Goal: Information Seeking & Learning: Check status

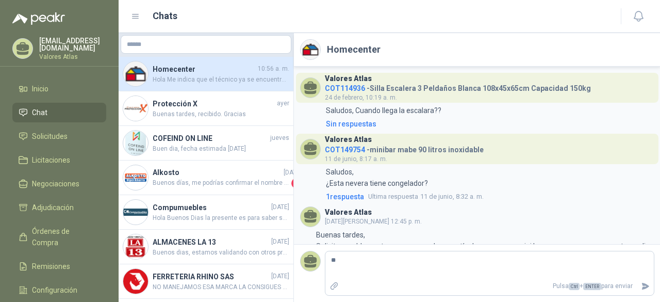
scroll to position [329, 0]
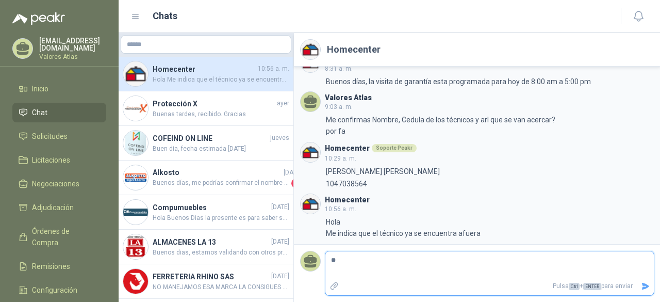
click at [410, 270] on textarea at bounding box center [489, 265] width 328 height 24
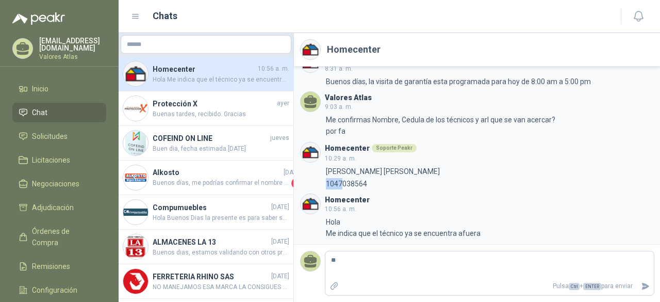
drag, startPoint x: 326, startPoint y: 177, endPoint x: 342, endPoint y: 189, distance: 20.3
click at [342, 189] on div "Valores Atlas COT114936 - [GEOGRAPHIC_DATA] Escalera 3 Peldaños Blanca 108x45x6…" at bounding box center [477, 155] width 367 height 177
click at [376, 189] on div "Valores Atlas COT114936 - [GEOGRAPHIC_DATA] Escalera 3 Peldaños Blanca 108x45x6…" at bounding box center [477, 155] width 367 height 177
drag, startPoint x: 364, startPoint y: 185, endPoint x: 326, endPoint y: 178, distance: 38.8
click at [326, 178] on p "1047038564" at bounding box center [346, 183] width 41 height 11
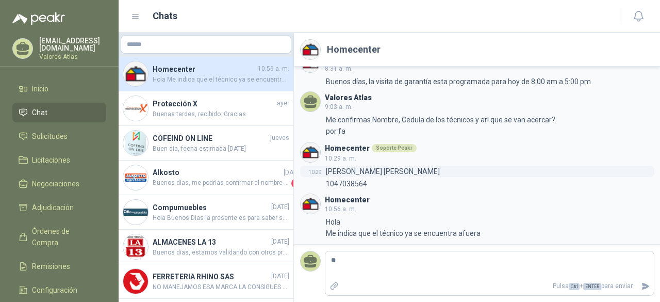
click at [327, 175] on p "[PERSON_NAME] [PERSON_NAME]" at bounding box center [383, 170] width 114 height 11
drag, startPoint x: 325, startPoint y: 174, endPoint x: 443, endPoint y: 175, distance: 118.1
click at [443, 175] on div "10:29 [PERSON_NAME] [PERSON_NAME]" at bounding box center [477, 170] width 354 height 11
click at [348, 187] on p "1047038564" at bounding box center [346, 183] width 41 height 11
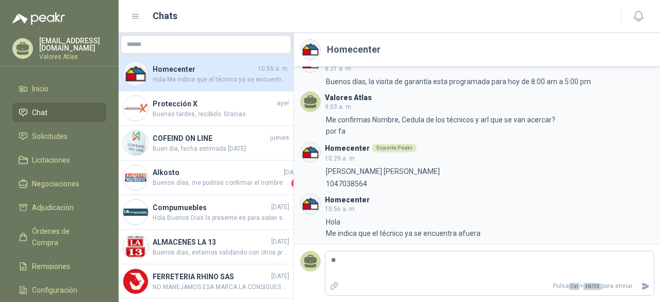
click at [338, 177] on div "10:29 [PERSON_NAME] [PERSON_NAME] 10:30 1047038564" at bounding box center [477, 177] width 354 height 24
click at [335, 169] on p "[PERSON_NAME] [PERSON_NAME]" at bounding box center [383, 170] width 114 height 11
click at [330, 173] on p "[PERSON_NAME] [PERSON_NAME]" at bounding box center [383, 170] width 114 height 11
click at [334, 187] on p "1047038564" at bounding box center [346, 183] width 41 height 11
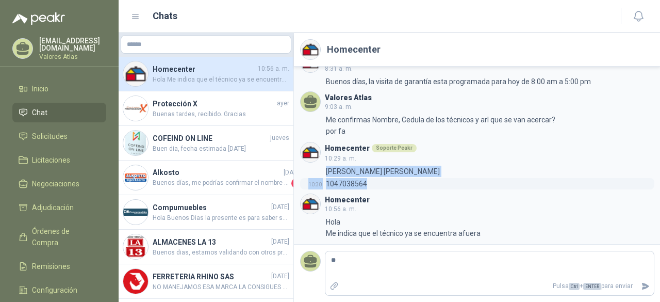
drag, startPoint x: 324, startPoint y: 173, endPoint x: 418, endPoint y: 183, distance: 93.8
click at [450, 178] on div "10:29 [PERSON_NAME] [PERSON_NAME] 10:30 1047038564" at bounding box center [477, 177] width 354 height 24
click at [377, 184] on div "10:30 1047038564" at bounding box center [477, 183] width 354 height 11
drag, startPoint x: 327, startPoint y: 170, endPoint x: 373, endPoint y: 192, distance: 51.6
click at [373, 192] on div "Valores Atlas COT114936 - [GEOGRAPHIC_DATA] Escalera 3 Peldaños Blanca 108x45x6…" at bounding box center [477, 155] width 367 height 177
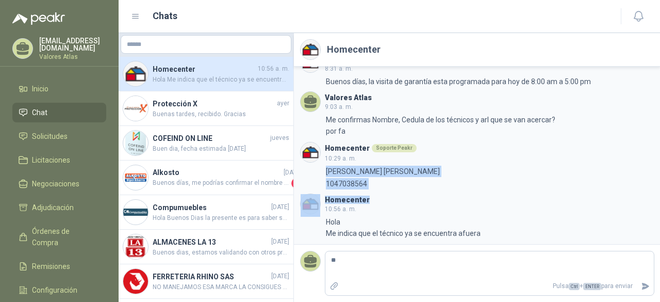
click at [390, 196] on header "Homecenter 10:56 a. m." at bounding box center [477, 203] width 354 height 21
drag, startPoint x: 326, startPoint y: 175, endPoint x: 387, endPoint y: 190, distance: 62.8
click at [387, 190] on div "Valores Atlas COT114936 - [GEOGRAPHIC_DATA] Escalera 3 Peldaños Blanca 108x45x6…" at bounding box center [477, 155] width 367 height 177
click at [384, 178] on div "10:30 1047038564" at bounding box center [477, 183] width 354 height 11
drag, startPoint x: 327, startPoint y: 173, endPoint x: 383, endPoint y: 194, distance: 59.7
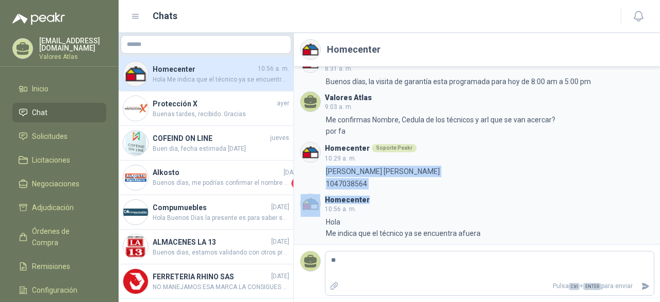
click at [383, 194] on div "Valores Atlas COT114936 - [GEOGRAPHIC_DATA] Escalera 3 Peldaños Blanca 108x45x6…" at bounding box center [477, 155] width 367 height 177
click at [392, 194] on header "Homecenter 10:56 a. m." at bounding box center [477, 203] width 354 height 21
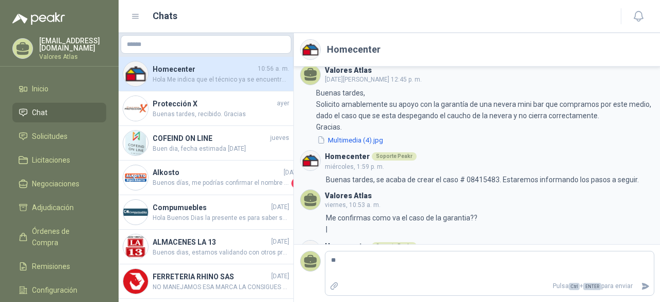
scroll to position [72, 0]
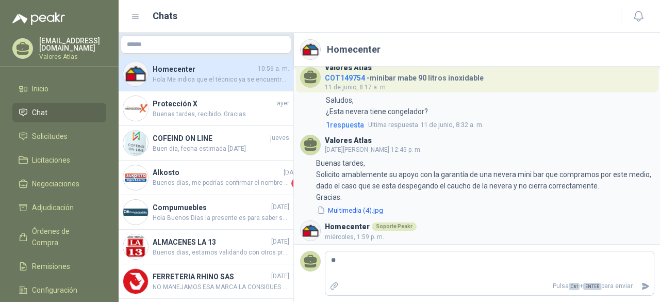
click at [57, 112] on li "Chat" at bounding box center [59, 112] width 81 height 11
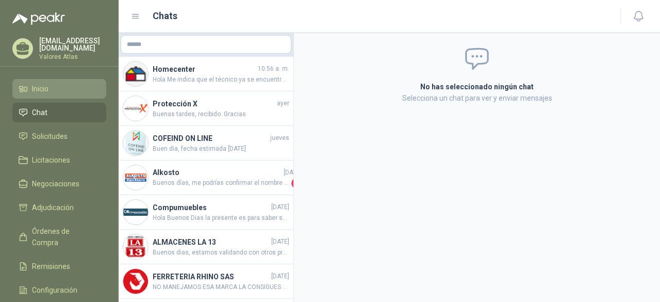
click at [37, 88] on span "Inicio" at bounding box center [40, 88] width 16 height 11
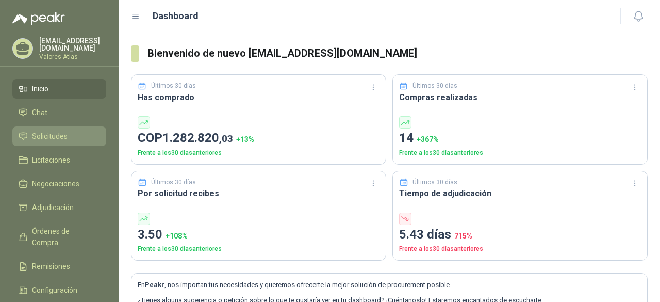
click at [56, 138] on span "Solicitudes" at bounding box center [50, 135] width 36 height 11
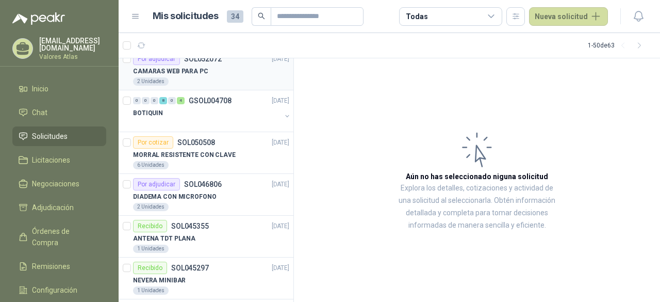
scroll to position [103, 0]
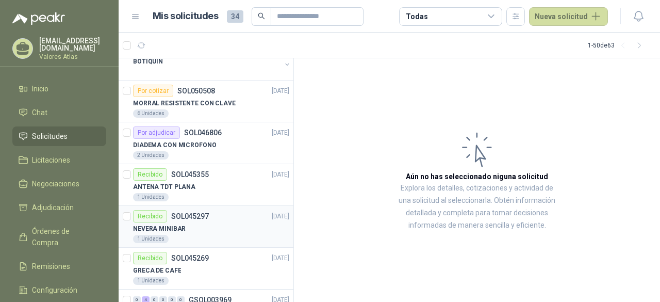
click at [215, 218] on div "Recibido SOL045297 [DATE]" at bounding box center [211, 216] width 156 height 12
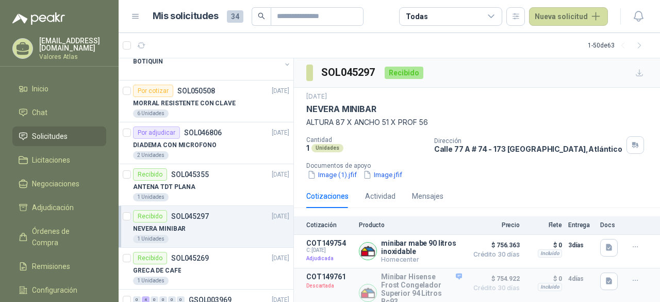
scroll to position [52, 0]
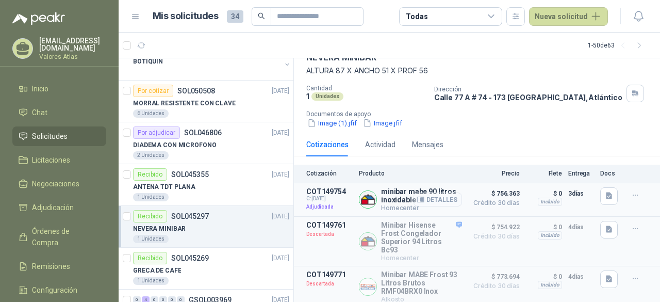
click at [426, 200] on button "Detalles" at bounding box center [437, 199] width 48 height 14
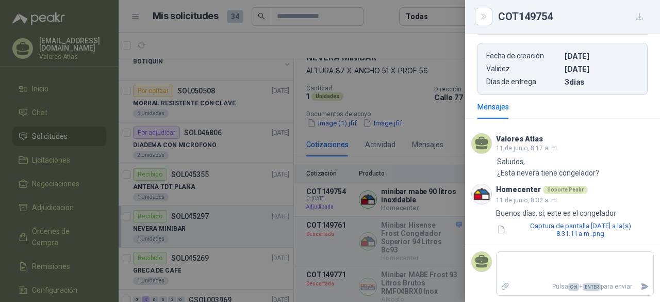
scroll to position [338, 0]
click at [570, 240] on div "Valores Atlas [DATE][PERSON_NAME] 8:17 a. m. 8:17 Saludos, ¿Esta nevera tiene c…" at bounding box center [562, 186] width 195 height 118
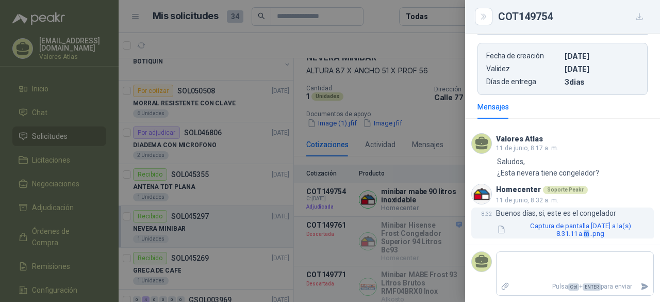
click at [569, 229] on button "Captura de pantalla [DATE] a la(s) 8.31.11 a.m..png" at bounding box center [575, 230] width 158 height 18
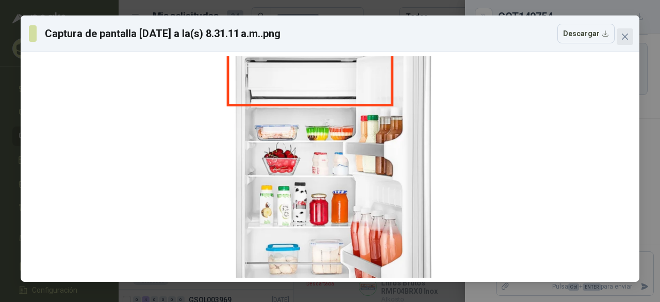
click at [624, 37] on icon "close" at bounding box center [625, 37] width 6 height 6
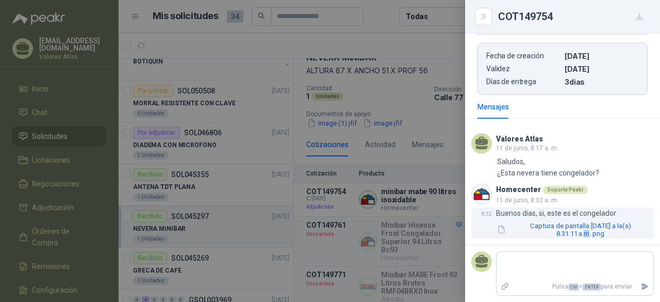
click at [555, 222] on button "Captura de pantalla [DATE] a la(s) 8.31.11 a.m..png" at bounding box center [575, 230] width 158 height 18
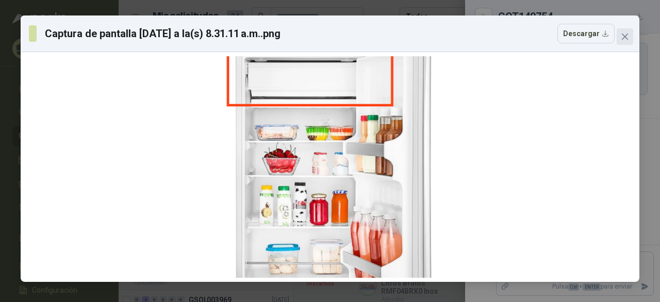
click at [628, 36] on icon "close" at bounding box center [625, 36] width 8 height 8
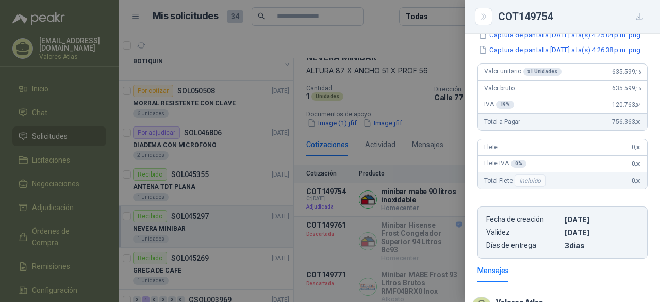
click at [311, 184] on div at bounding box center [330, 151] width 660 height 302
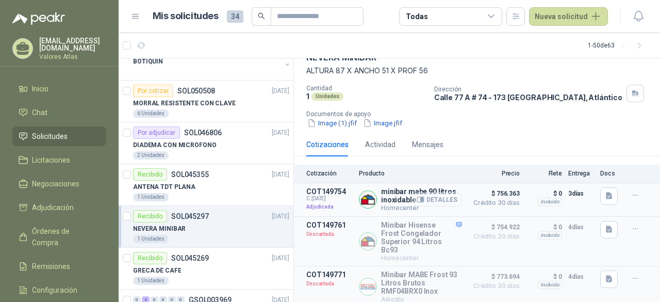
click at [442, 201] on button "Detalles" at bounding box center [437, 199] width 48 height 14
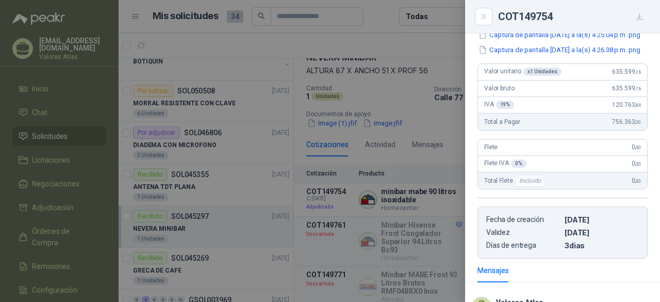
scroll to position [0, 0]
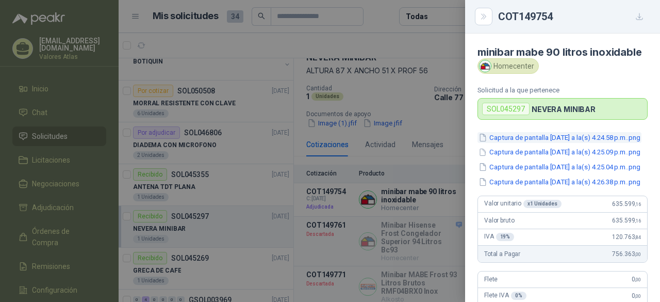
click at [553, 143] on button "Captura de pantalla [DATE] a la(s) 4.24.58 p.m..png" at bounding box center [559, 137] width 164 height 11
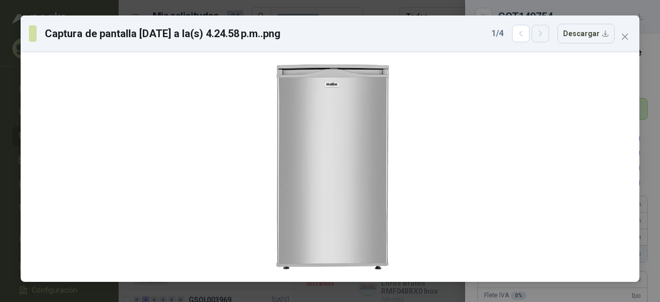
click at [538, 35] on button "button" at bounding box center [541, 34] width 18 height 18
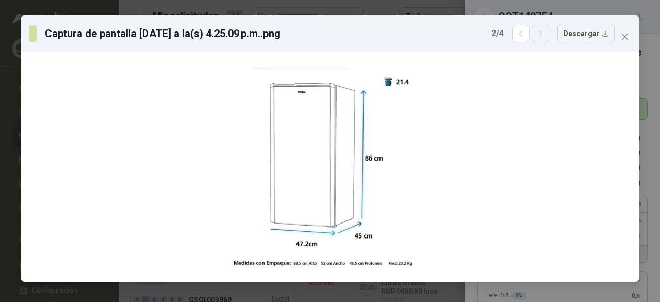
click at [545, 35] on icon "button" at bounding box center [540, 33] width 9 height 9
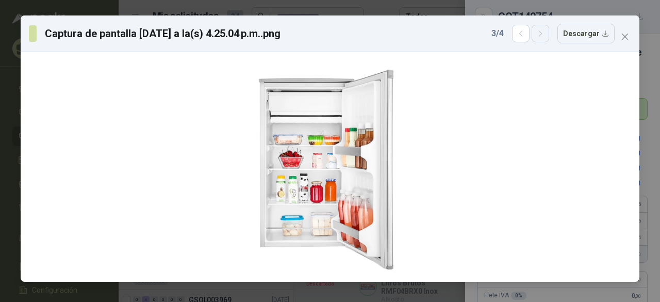
click at [545, 35] on icon "button" at bounding box center [540, 33] width 9 height 9
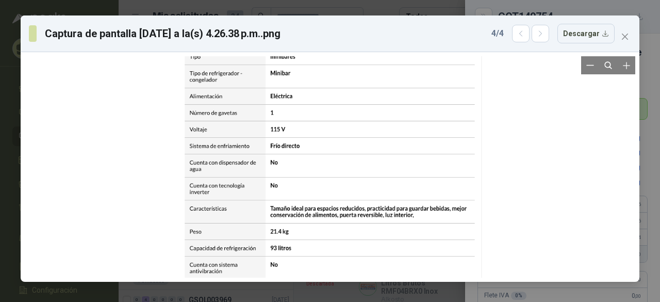
click at [377, 177] on div at bounding box center [330, 277] width 303 height 487
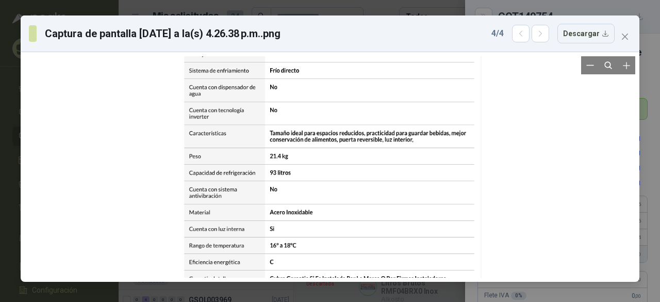
drag, startPoint x: 387, startPoint y: 224, endPoint x: 387, endPoint y: 154, distance: 70.1
click at [387, 154] on div at bounding box center [329, 201] width 303 height 487
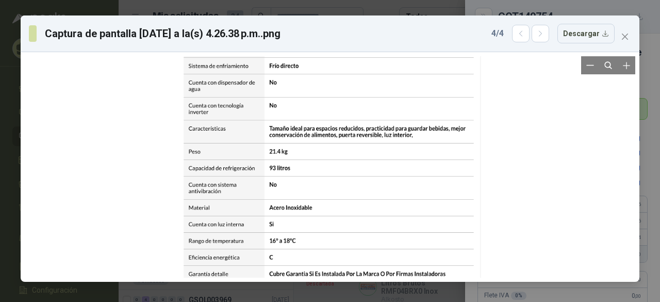
drag, startPoint x: 379, startPoint y: 226, endPoint x: 378, endPoint y: 150, distance: 76.8
click at [378, 150] on div at bounding box center [329, 197] width 303 height 487
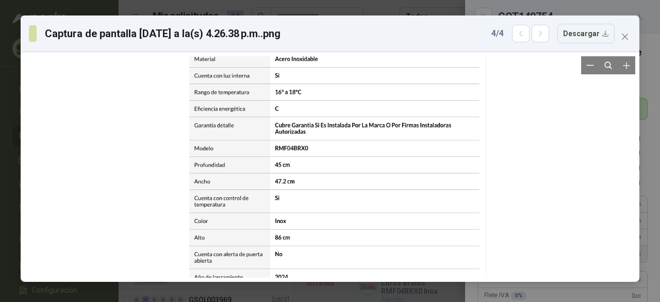
drag, startPoint x: 406, startPoint y: 190, endPoint x: 406, endPoint y: 155, distance: 35.1
click at [406, 155] on div at bounding box center [335, 48] width 303 height 487
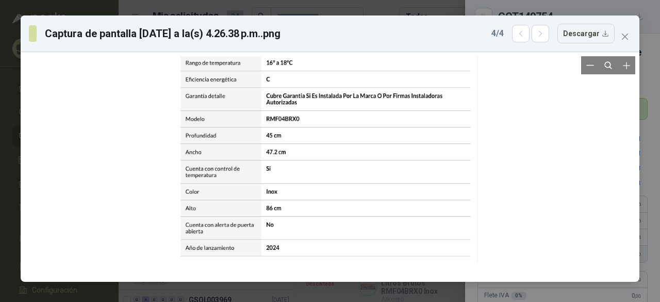
drag, startPoint x: 390, startPoint y: 233, endPoint x: 386, endPoint y: 218, distance: 15.4
click at [386, 218] on div at bounding box center [326, 19] width 303 height 487
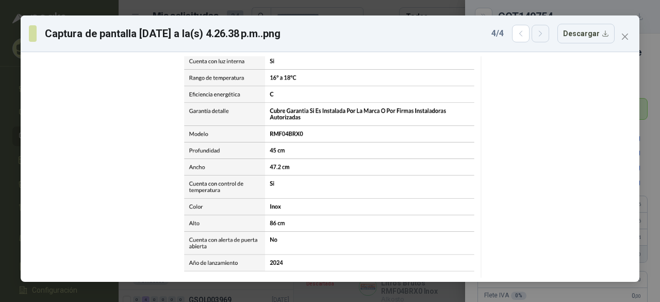
click at [549, 40] on button "button" at bounding box center [541, 34] width 18 height 18
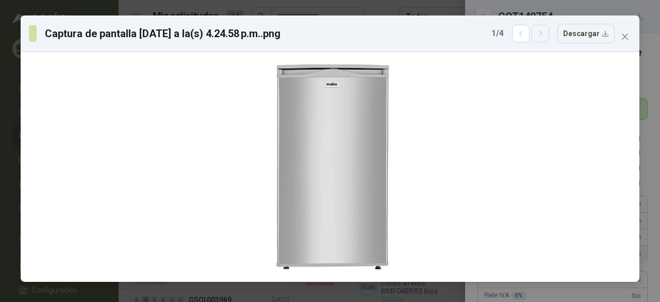
click at [549, 40] on button "button" at bounding box center [541, 34] width 18 height 18
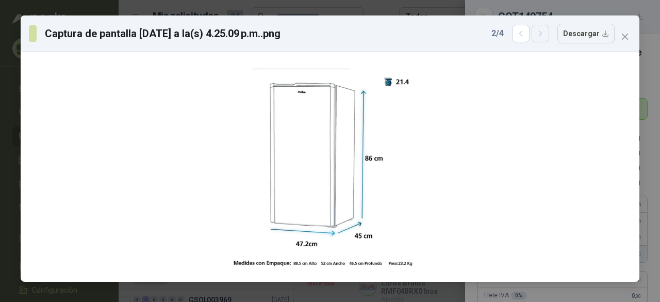
click at [549, 40] on button "button" at bounding box center [541, 34] width 18 height 18
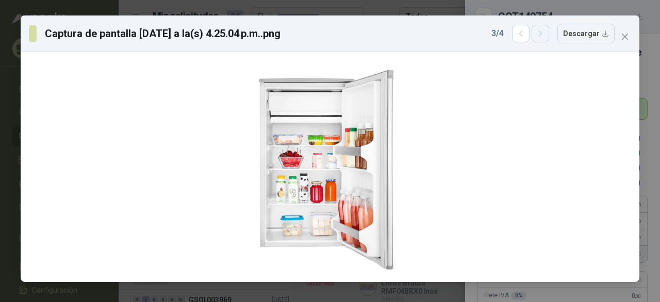
click at [549, 40] on button "button" at bounding box center [541, 34] width 18 height 18
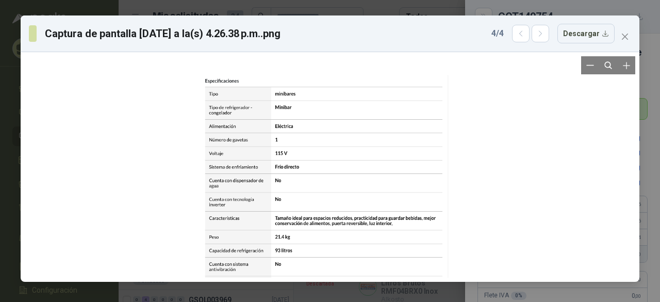
drag, startPoint x: 367, startPoint y: 150, endPoint x: 362, endPoint y: 204, distance: 54.4
click at [362, 204] on div at bounding box center [324, 274] width 247 height 398
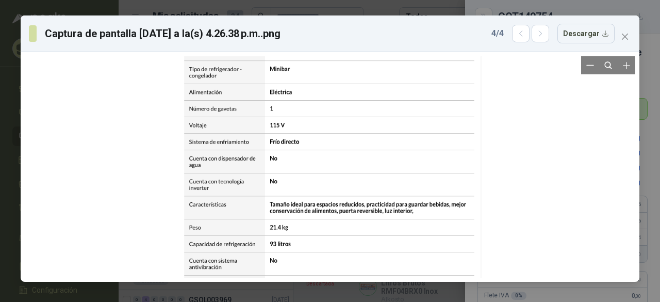
drag, startPoint x: 359, startPoint y: 204, endPoint x: 359, endPoint y: 169, distance: 35.6
click at [359, 169] on div at bounding box center [329, 272] width 303 height 487
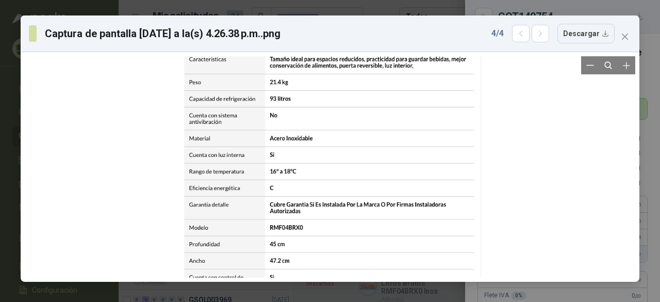
drag, startPoint x: 353, startPoint y: 183, endPoint x: 353, endPoint y: 155, distance: 27.3
click at [353, 155] on div at bounding box center [329, 128] width 303 height 487
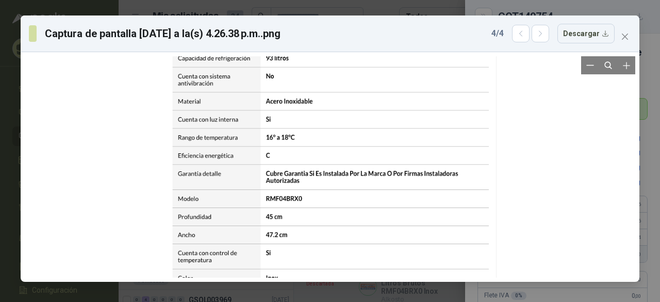
drag, startPoint x: 349, startPoint y: 225, endPoint x: 363, endPoint y: 135, distance: 91.4
click at [362, 141] on div at bounding box center [332, 89] width 330 height 531
click at [363, 135] on div at bounding box center [332, 89] width 330 height 531
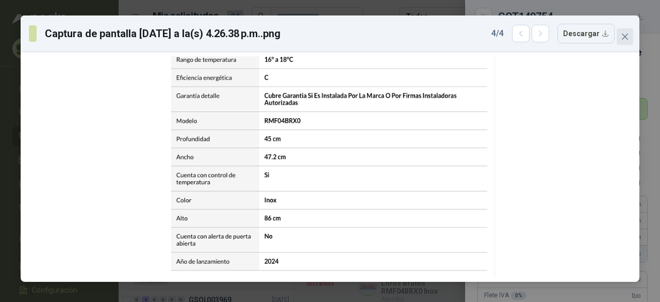
click at [630, 38] on span "Close" at bounding box center [625, 36] width 16 height 8
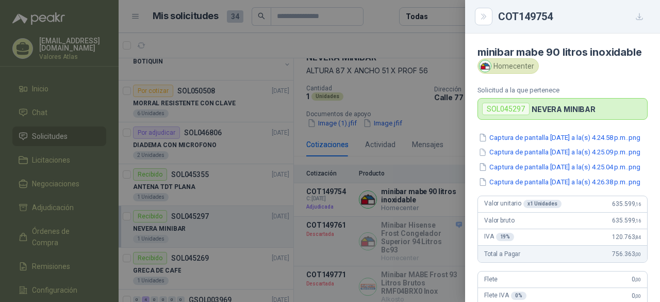
click at [391, 152] on div at bounding box center [330, 151] width 660 height 302
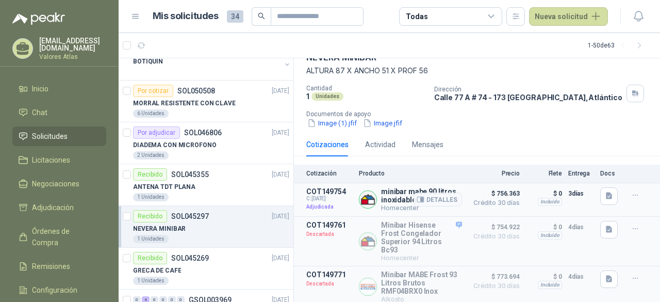
scroll to position [103, 0]
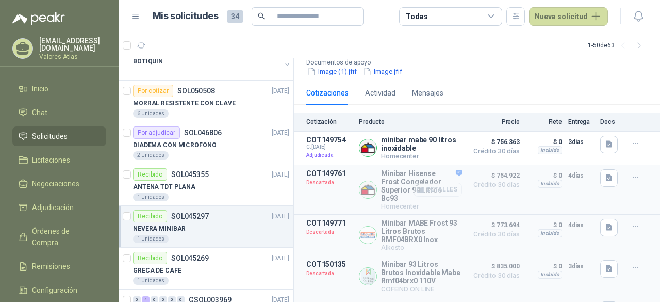
click at [422, 195] on button "Detalles" at bounding box center [437, 190] width 48 height 14
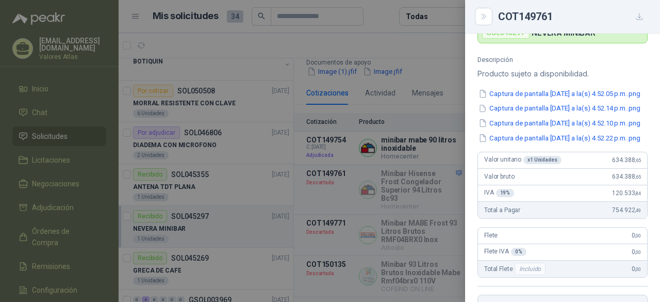
scroll to position [0, 0]
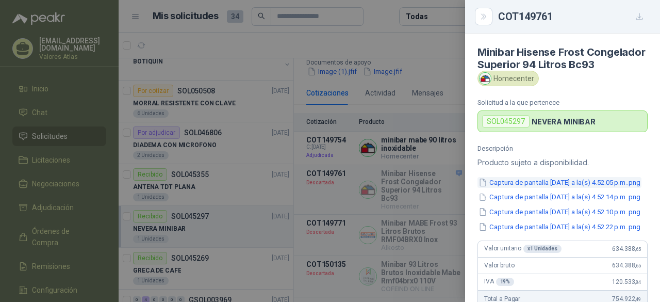
click at [553, 188] on button "Captura de pantalla [DATE] a la(s) 4.52.05 p.m..png" at bounding box center [559, 182] width 164 height 11
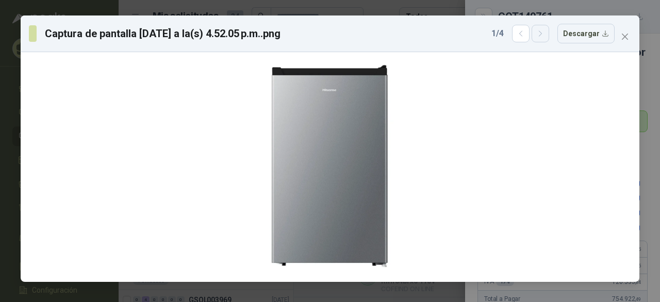
click at [543, 37] on icon "button" at bounding box center [540, 33] width 9 height 9
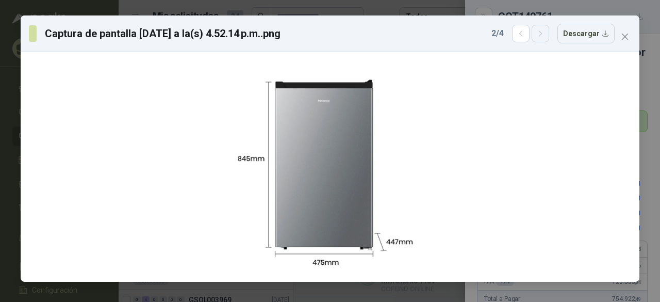
click at [539, 35] on button "button" at bounding box center [541, 34] width 18 height 18
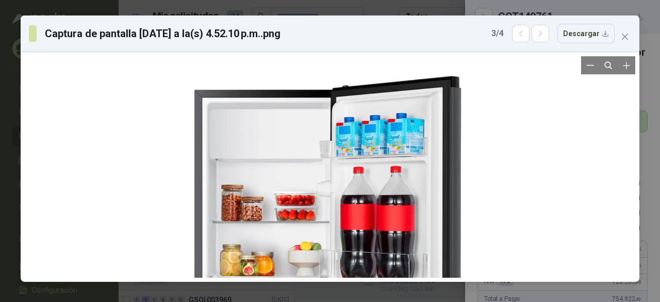
drag, startPoint x: 334, startPoint y: 128, endPoint x: 334, endPoint y: 174, distance: 45.9
click at [334, 174] on div at bounding box center [330, 226] width 345 height 354
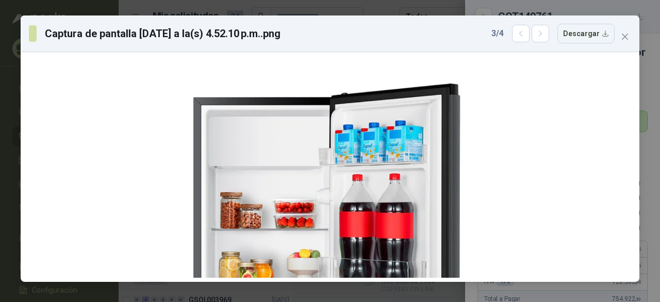
click at [545, 43] on div "3 / 4 Descargar" at bounding box center [552, 34] width 123 height 20
click at [545, 34] on icon "button" at bounding box center [540, 33] width 9 height 9
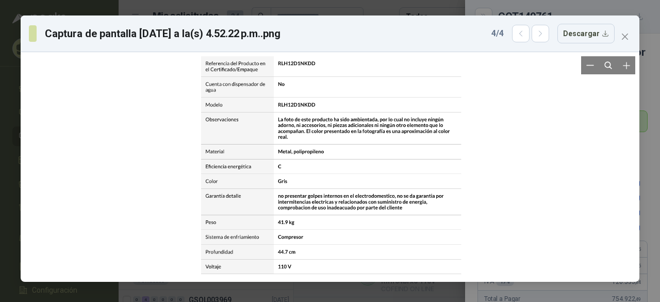
drag, startPoint x: 337, startPoint y: 182, endPoint x: 337, endPoint y: 138, distance: 44.3
click at [337, 138] on div at bounding box center [331, 124] width 271 height 310
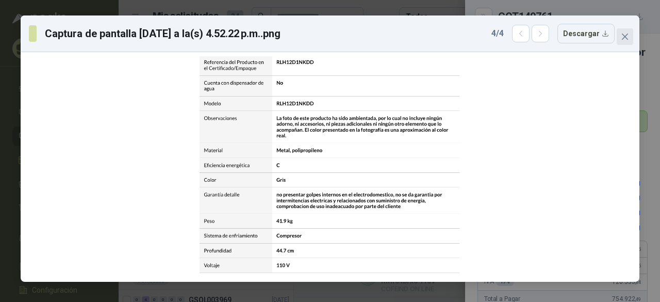
click at [625, 35] on icon "close" at bounding box center [625, 36] width 8 height 8
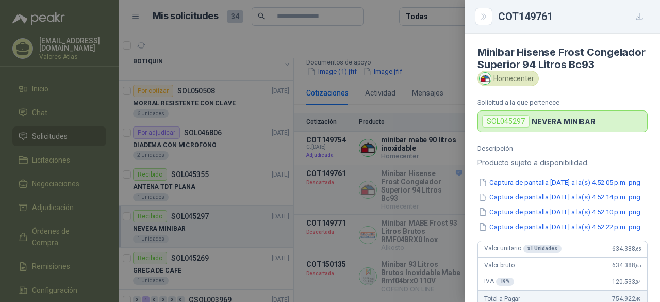
click at [426, 200] on div at bounding box center [330, 151] width 660 height 302
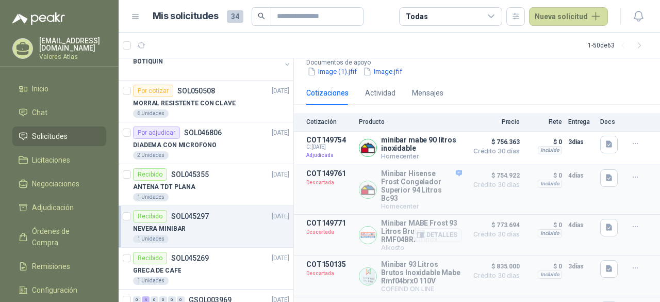
click at [498, 233] on span "Crédito 30 días" at bounding box center [494, 234] width 52 height 6
click at [425, 236] on button "Detalles" at bounding box center [437, 235] width 48 height 14
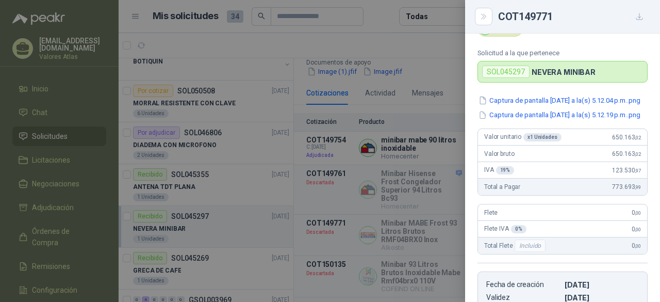
scroll to position [0, 0]
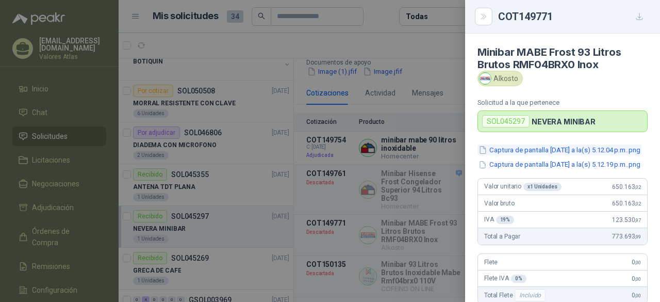
click at [563, 146] on button "Captura de pantalla [DATE] a la(s) 5.12.04 p.m..png" at bounding box center [559, 149] width 164 height 11
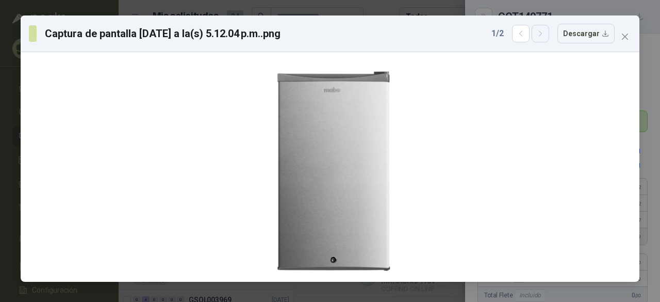
click at [541, 38] on button "button" at bounding box center [541, 34] width 18 height 18
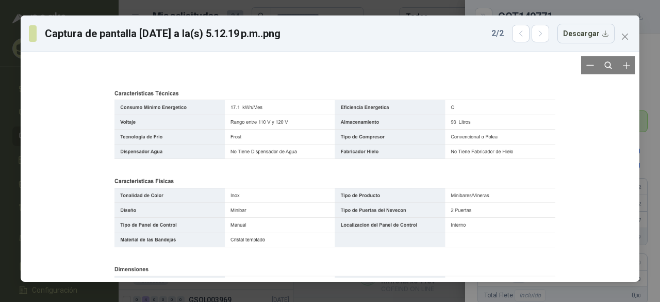
drag, startPoint x: 329, startPoint y: 145, endPoint x: 332, endPoint y: 218, distance: 72.2
click at [332, 218] on div at bounding box center [341, 306] width 468 height 442
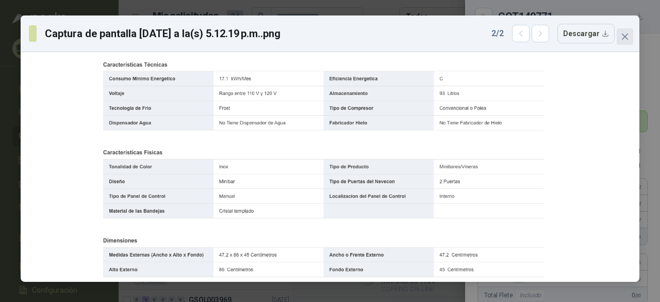
click at [620, 37] on span "Close" at bounding box center [625, 36] width 16 height 8
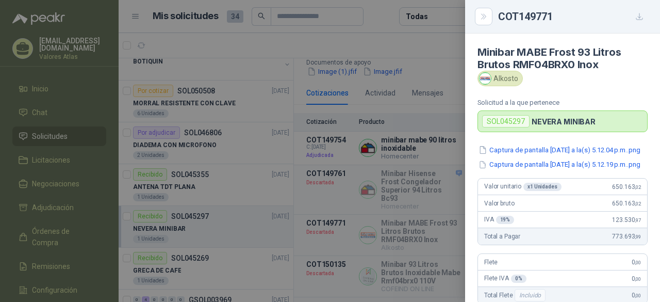
click at [457, 151] on div at bounding box center [330, 151] width 660 height 302
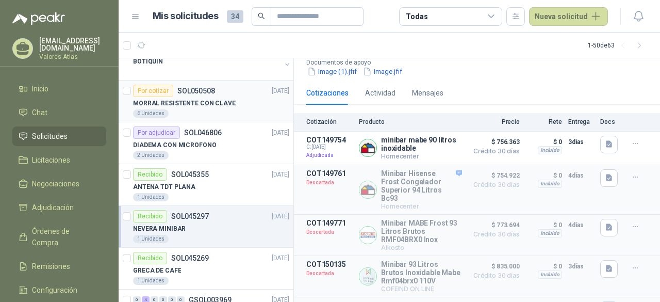
click at [235, 109] on div "6 Unidades" at bounding box center [211, 113] width 156 height 8
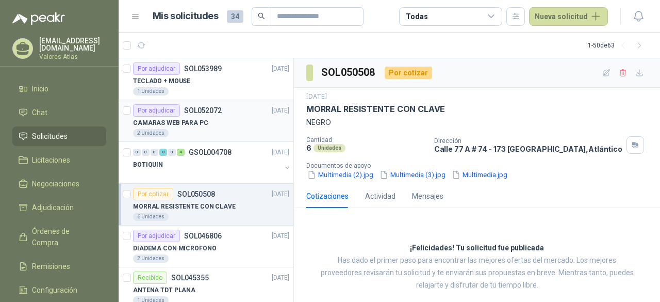
click at [207, 135] on div "2 Unidades" at bounding box center [211, 133] width 156 height 8
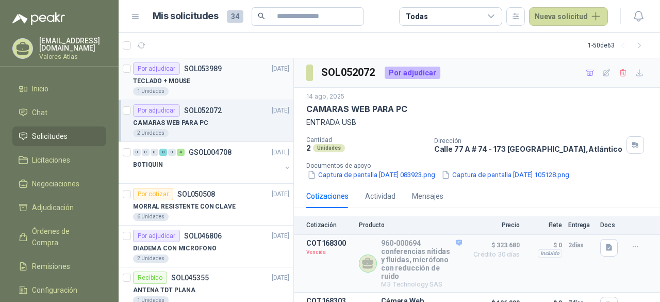
click at [205, 86] on div "TECLADO + MOUSE" at bounding box center [211, 81] width 156 height 12
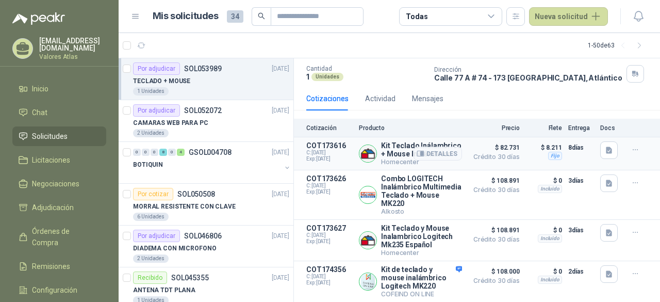
scroll to position [80, 0]
